Goal: Use online tool/utility

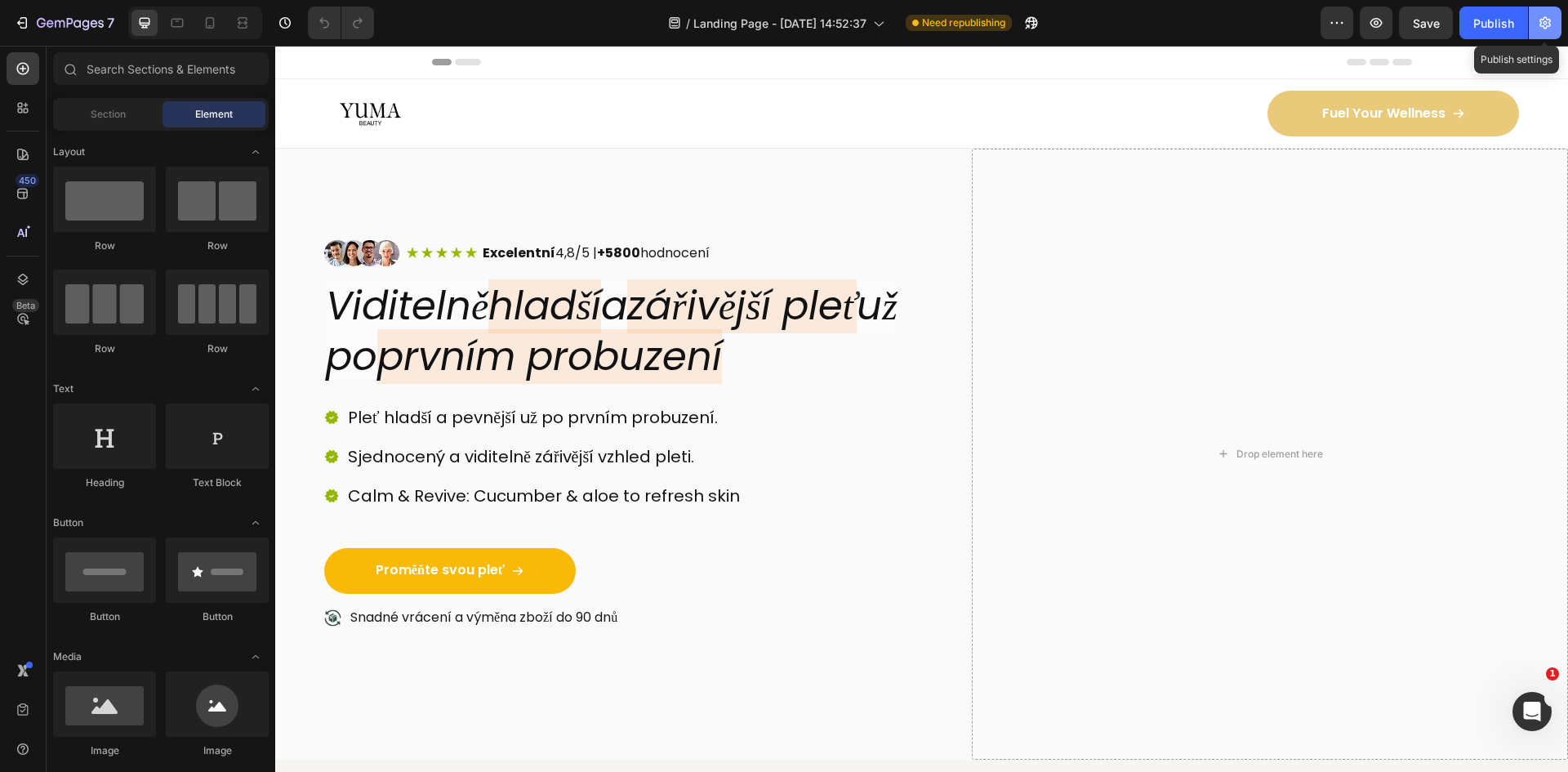
click at [1551, 25] on icon "button" at bounding box center [1545, 23] width 16 height 16
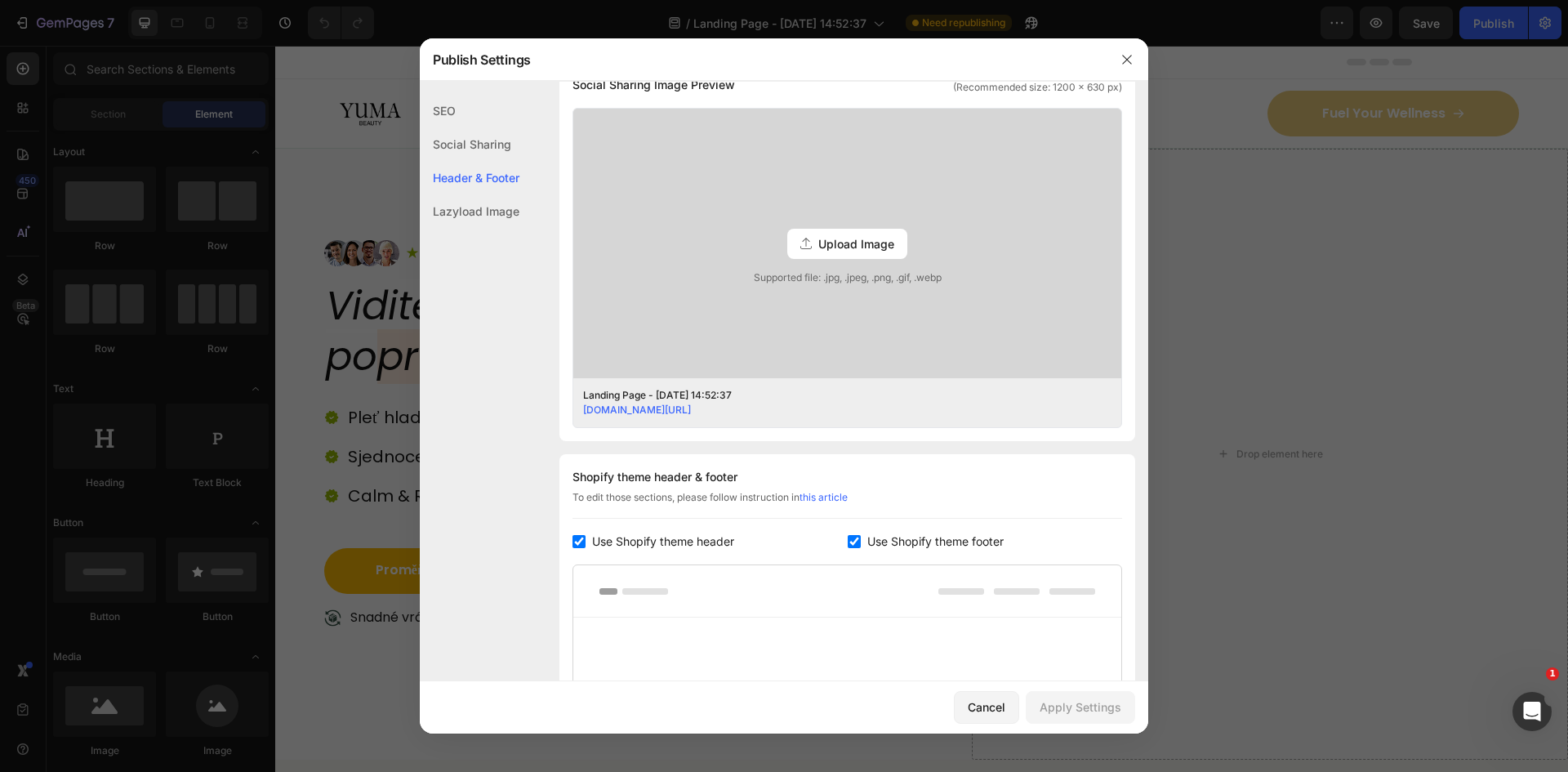
scroll to position [572, 0]
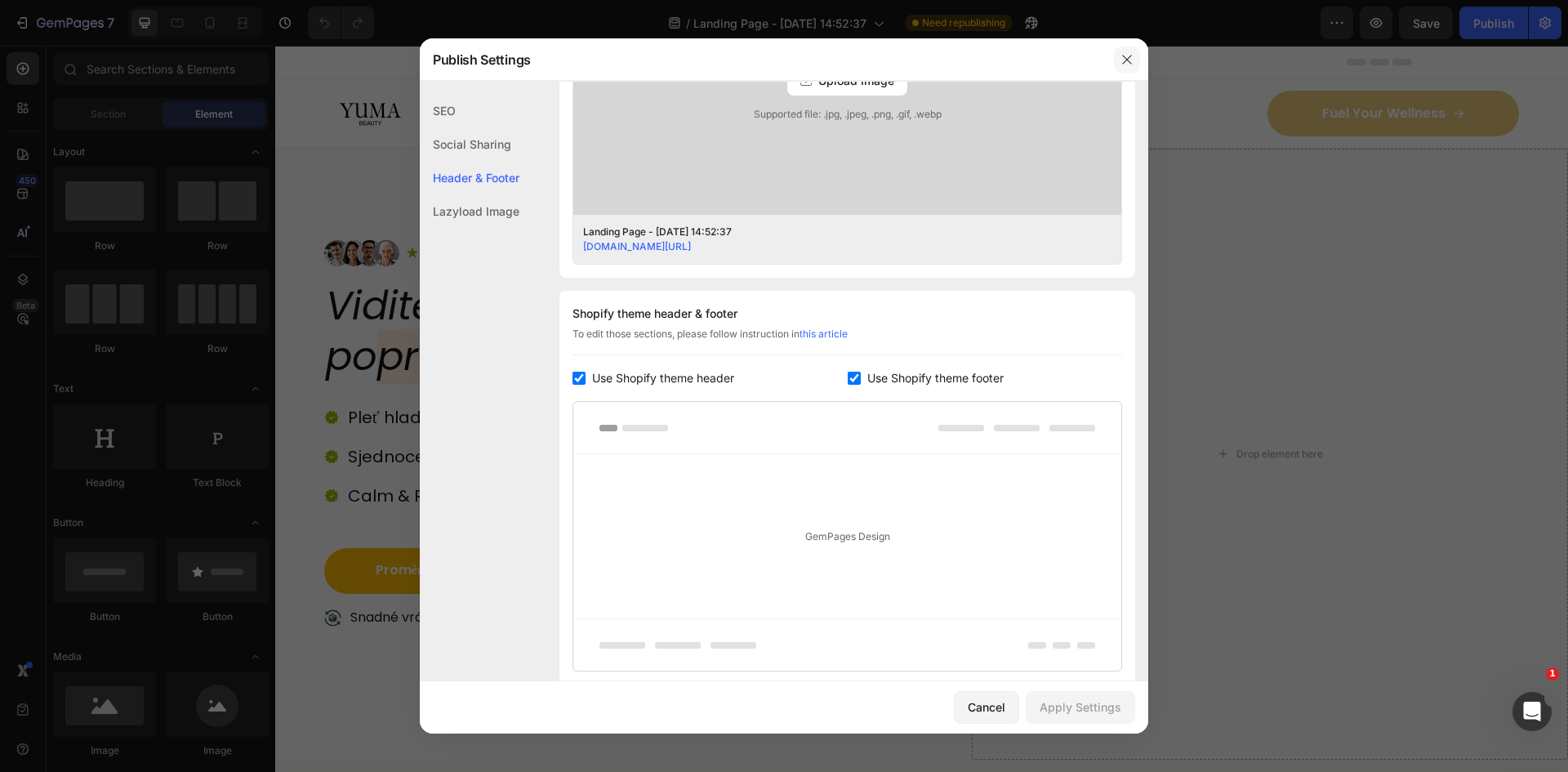
click at [1126, 60] on icon "button" at bounding box center [1127, 60] width 13 height 13
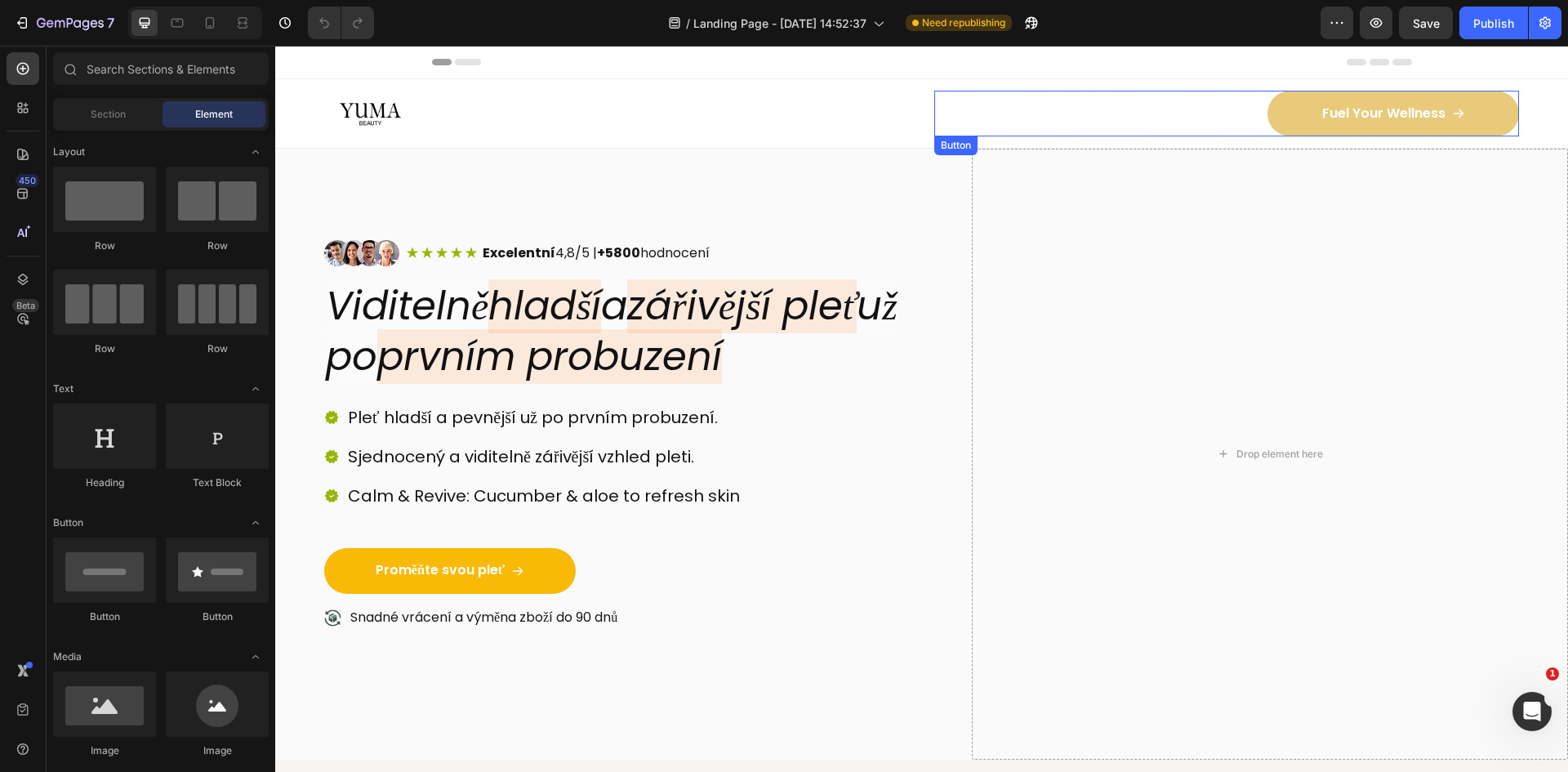
click at [1033, 113] on div "Fuel Your Wellness Button" at bounding box center [1227, 113] width 586 height 46
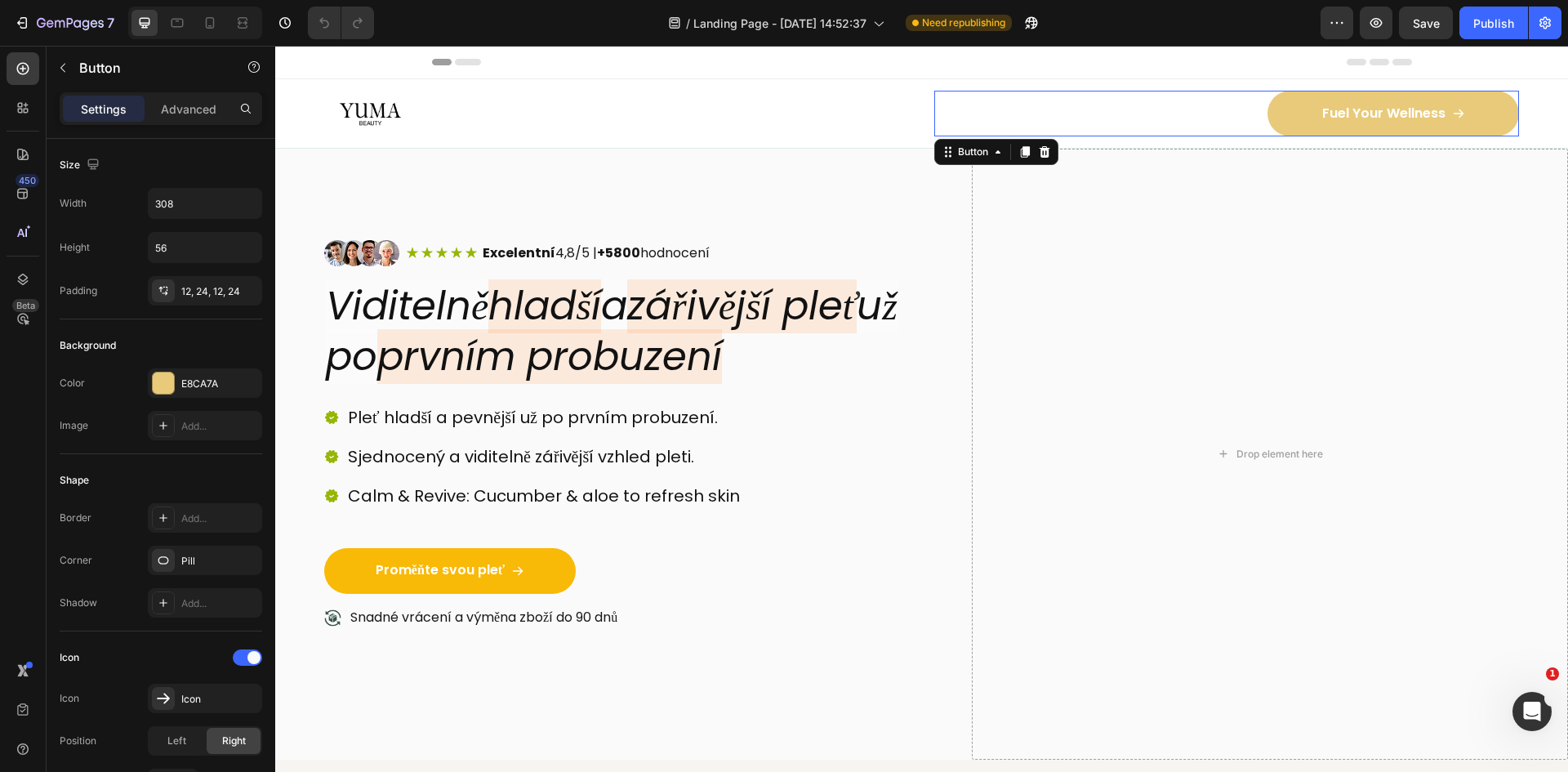
click at [739, 107] on div at bounding box center [617, 114] width 586 height 31
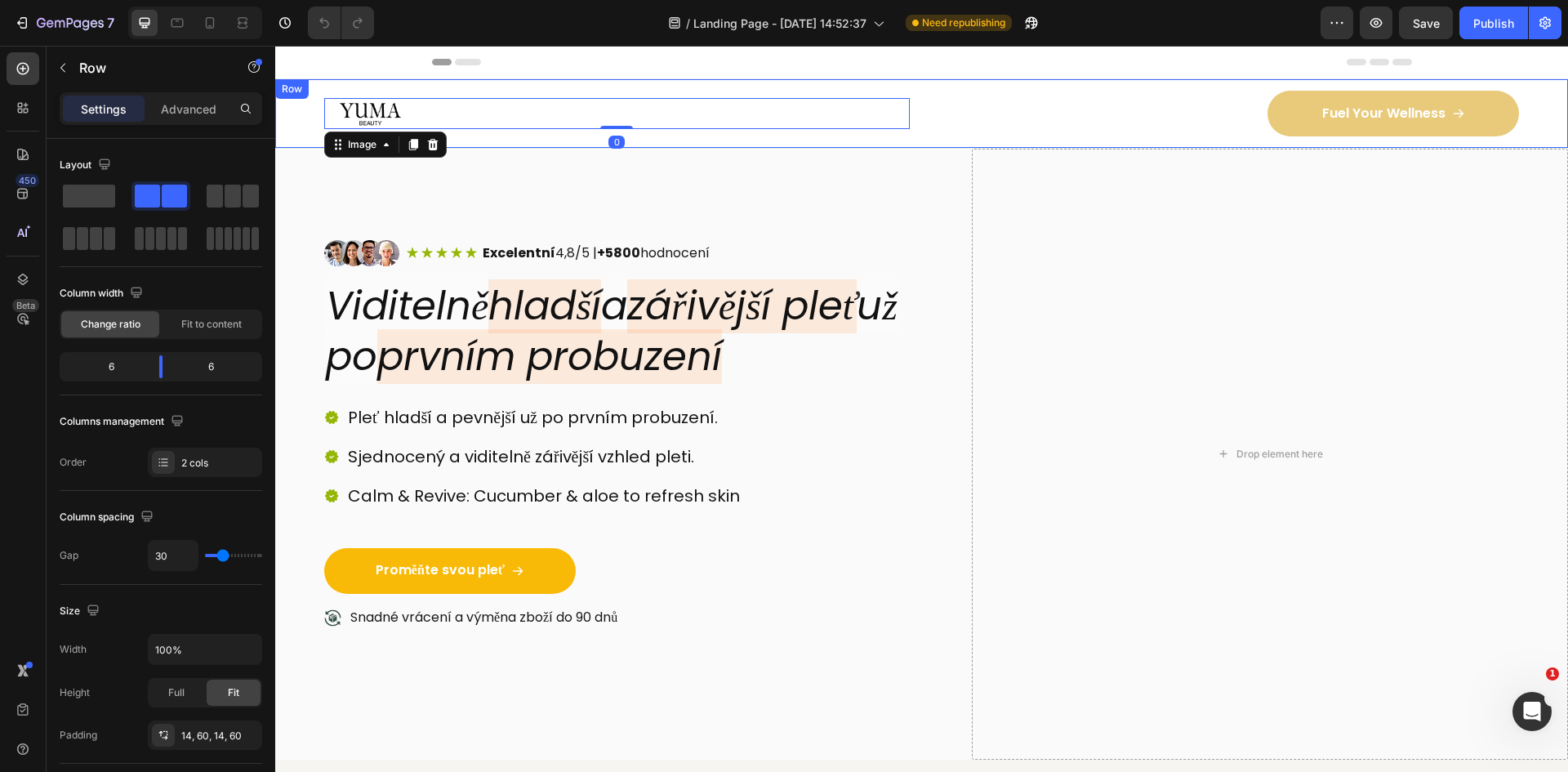
click at [754, 90] on div "Image 0" at bounding box center [617, 113] width 586 height 46
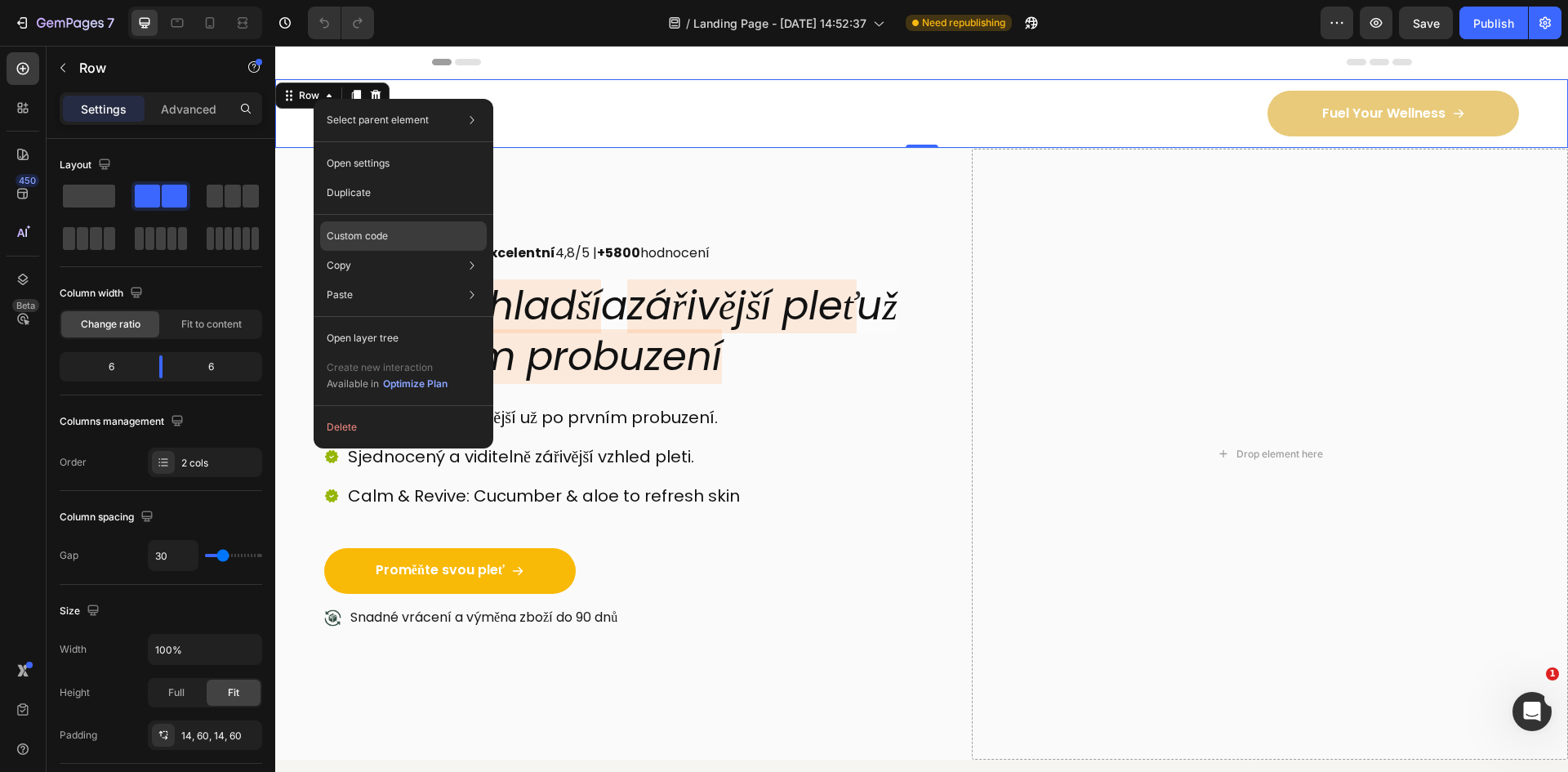
click at [363, 239] on p "Custom code" at bounding box center [357, 236] width 61 height 14
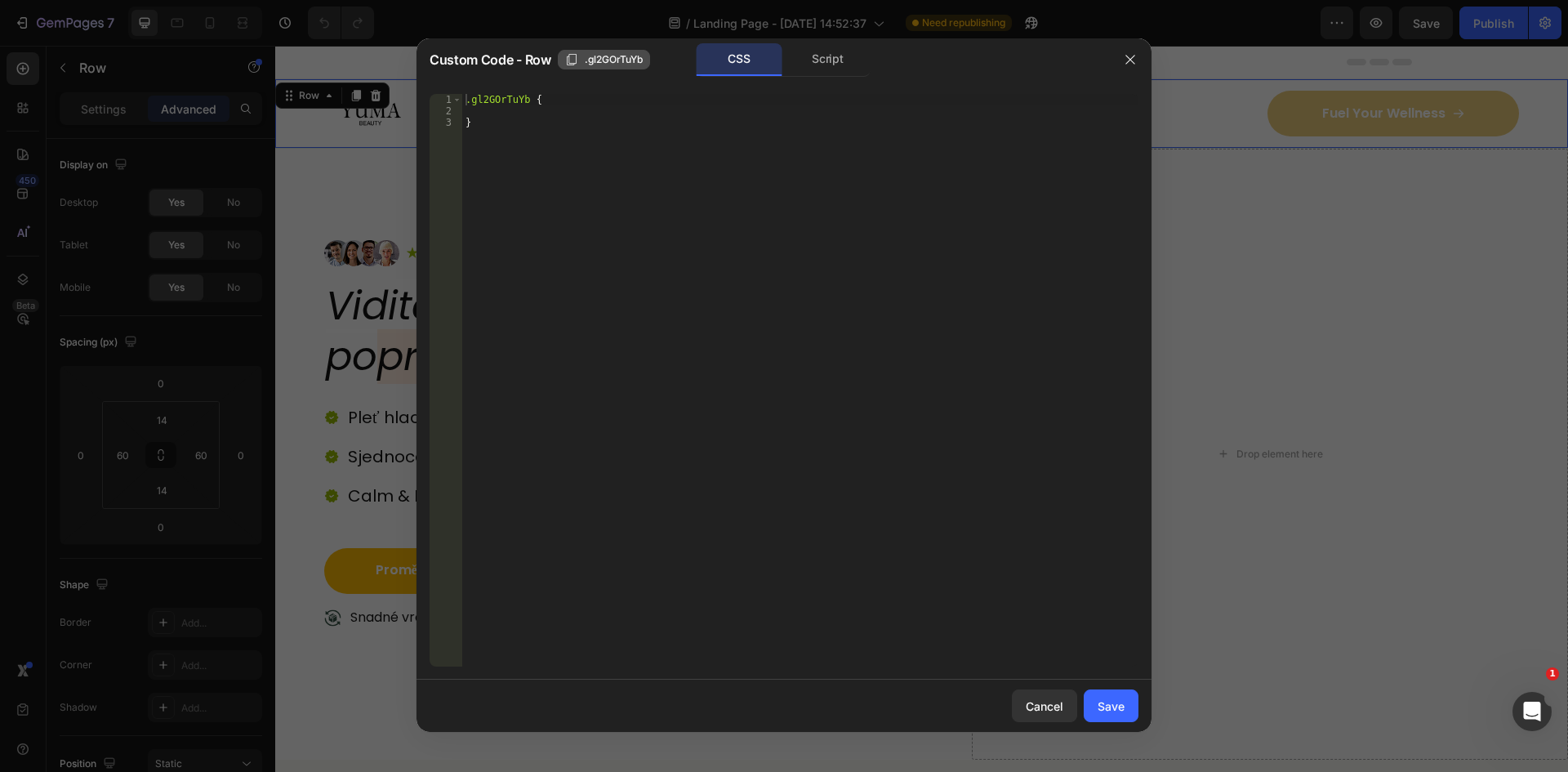
click at [638, 56] on span ".gl2GOrTuYb" at bounding box center [614, 60] width 58 height 14
click at [292, 167] on div at bounding box center [784, 386] width 1568 height 772
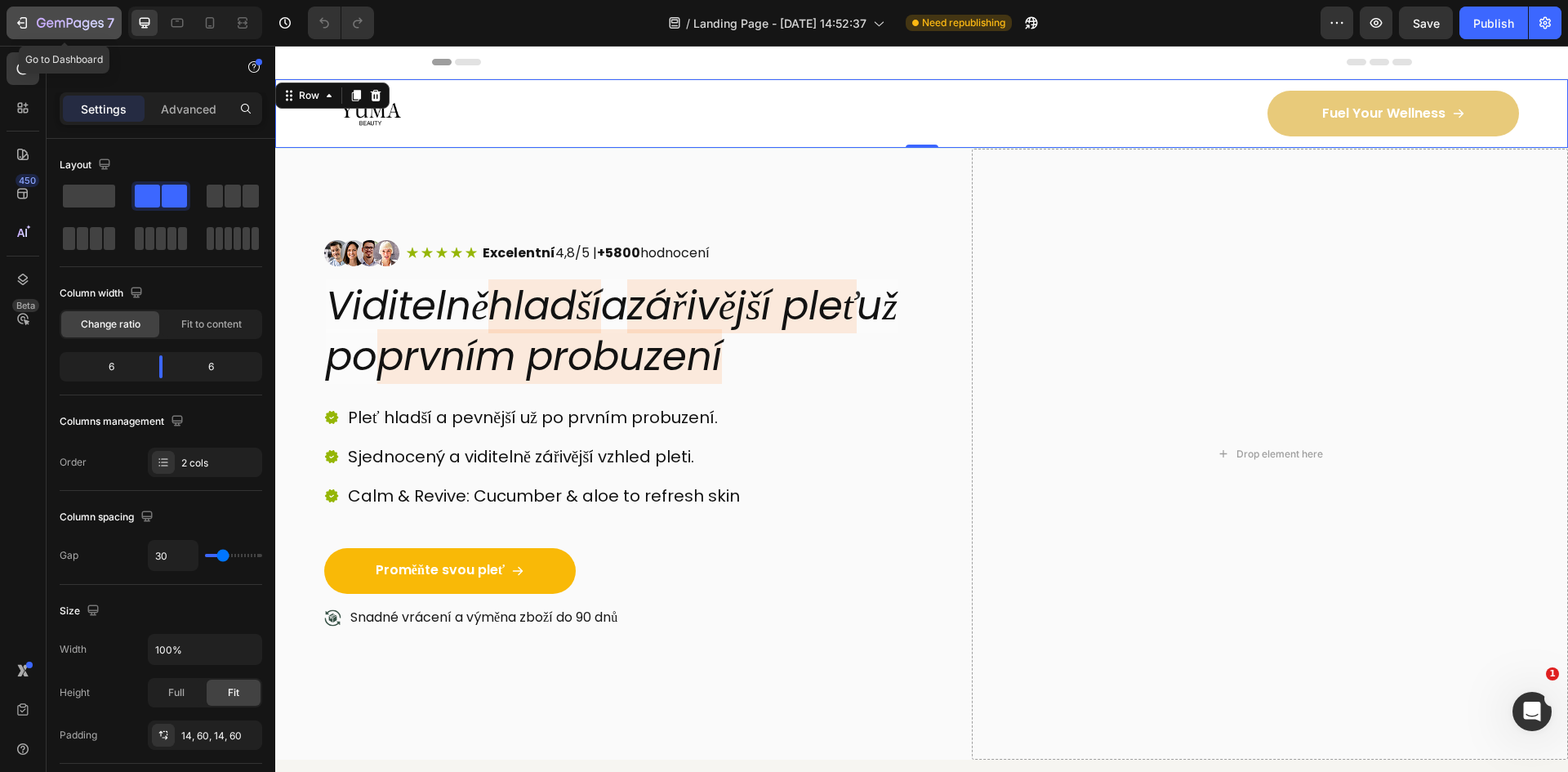
click at [38, 16] on div "7" at bounding box center [76, 23] width 78 height 20
